Goal: Task Accomplishment & Management: Complete application form

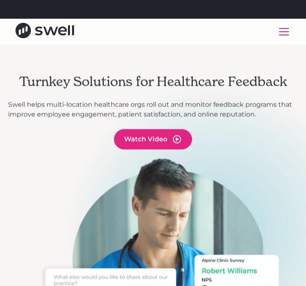
click at [285, 35] on div "menu" at bounding box center [284, 32] width 20 height 20
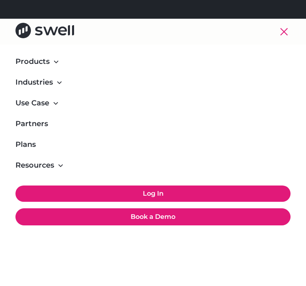
click at [148, 196] on link "Log In" at bounding box center [152, 193] width 275 height 16
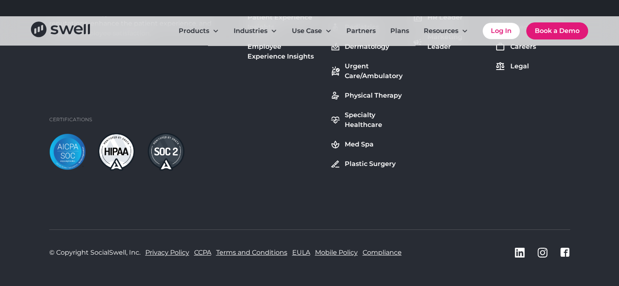
scroll to position [3123, 0]
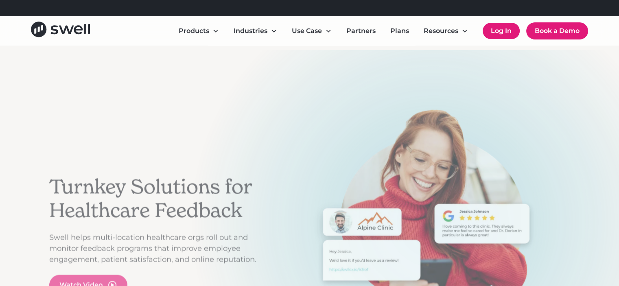
click at [499, 32] on link "Log In" at bounding box center [500, 31] width 37 height 16
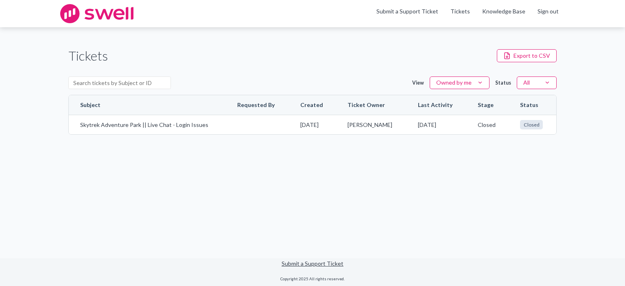
click at [387, 58] on div "Tickets Export to CSV" at bounding box center [312, 56] width 488 height 18
click at [418, 15] on li "Submit a Support Ticket" at bounding box center [407, 13] width 74 height 13
click at [415, 9] on link "Submit a Support Ticket" at bounding box center [407, 11] width 62 height 7
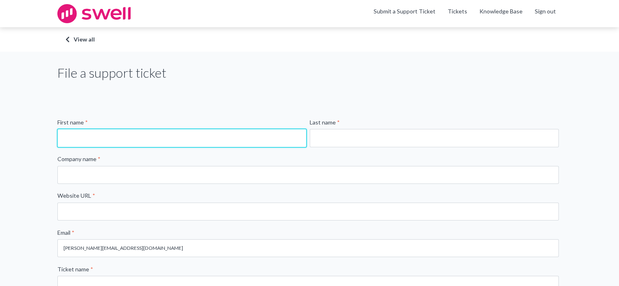
click at [146, 143] on input "First name *" at bounding box center [181, 138] width 249 height 18
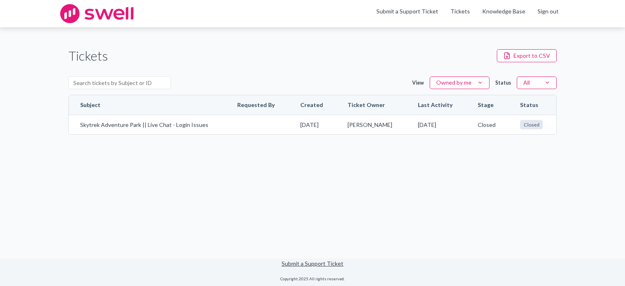
click at [337, 45] on div "Tickets Export to CSV View Owned by me Status All Subject Requested By Created …" at bounding box center [312, 90] width 488 height 102
